Goal: Task Accomplishment & Management: Complete application form

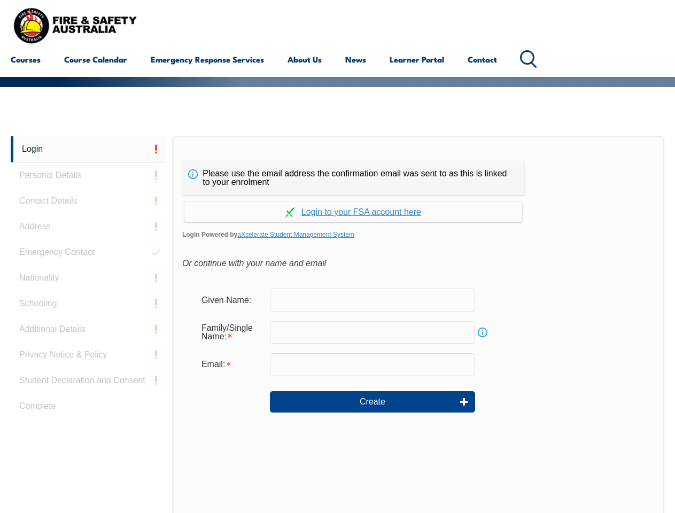
click at [337, 163] on div "Please use the email address the confirmation email was sent to as this is link…" at bounding box center [353, 178] width 342 height 34
click at [337, 324] on input "text" at bounding box center [372, 332] width 205 height 22
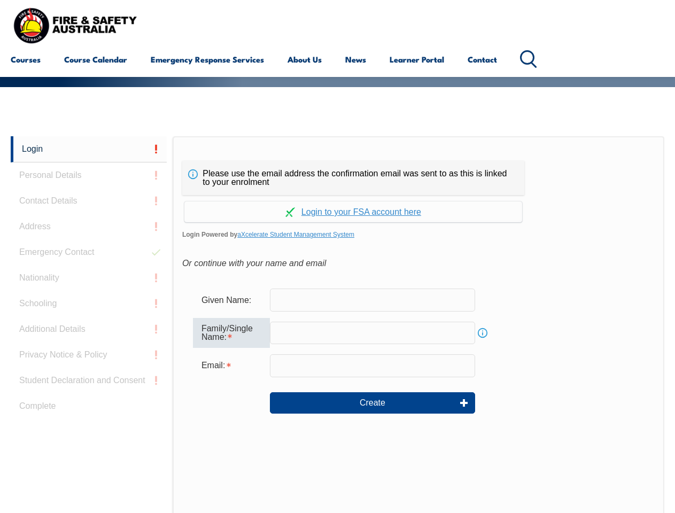
click at [89, 149] on link "Login" at bounding box center [89, 149] width 156 height 26
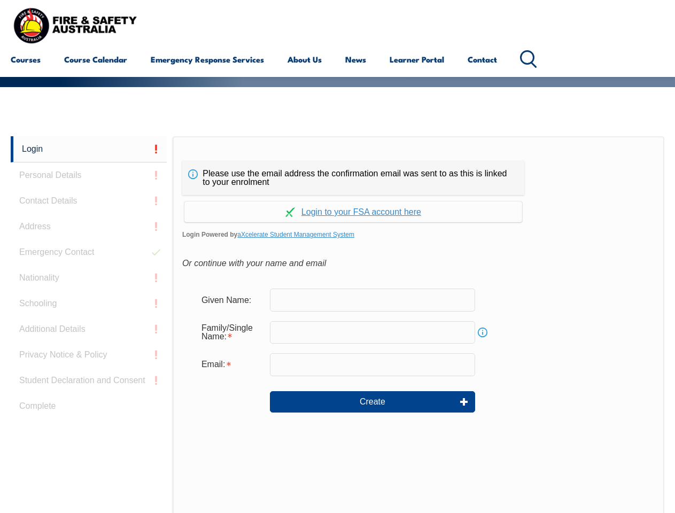
click at [89, 175] on div "Login Personal Details Contact Details Address Emergency Contact Nationality Sc…" at bounding box center [92, 403] width 162 height 534
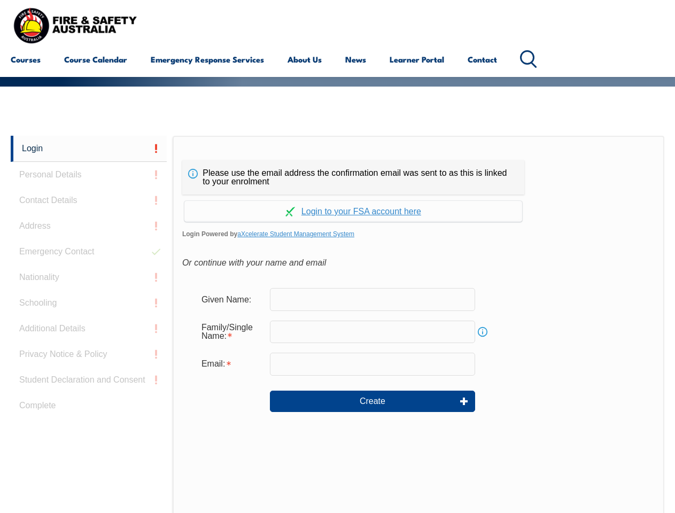
click at [89, 201] on div "Login Personal Details Contact Details Address Emergency Contact Nationality Sc…" at bounding box center [92, 403] width 162 height 534
click at [89, 226] on div "Login Personal Details Contact Details Address Emergency Contact Nationality Sc…" at bounding box center [92, 403] width 162 height 534
click at [89, 252] on div "Login Personal Details Contact Details Address Emergency Contact Nationality Sc…" at bounding box center [92, 403] width 162 height 534
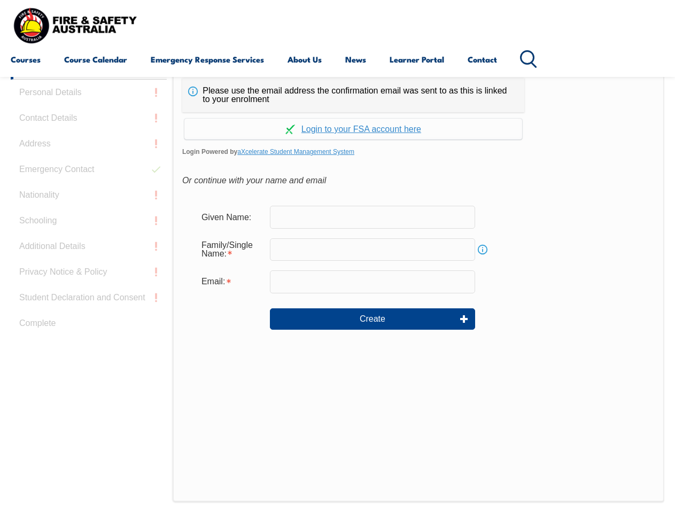
click at [89, 278] on div "Login Personal Details Contact Details Address Emergency Contact Nationality Sc…" at bounding box center [92, 320] width 162 height 534
click at [89, 303] on div "Login Personal Details Contact Details Address Emergency Contact Nationality Sc…" at bounding box center [92, 320] width 162 height 534
click at [89, 329] on div "Login Personal Details Contact Details Address Emergency Contact Nationality Sc…" at bounding box center [92, 320] width 162 height 534
